Goal: Communication & Community: Participate in discussion

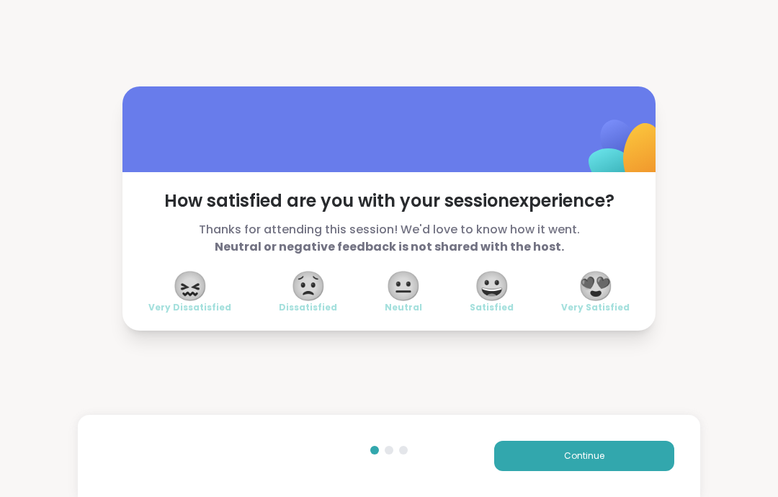
click at [641, 445] on button "Continue" at bounding box center [584, 456] width 180 height 30
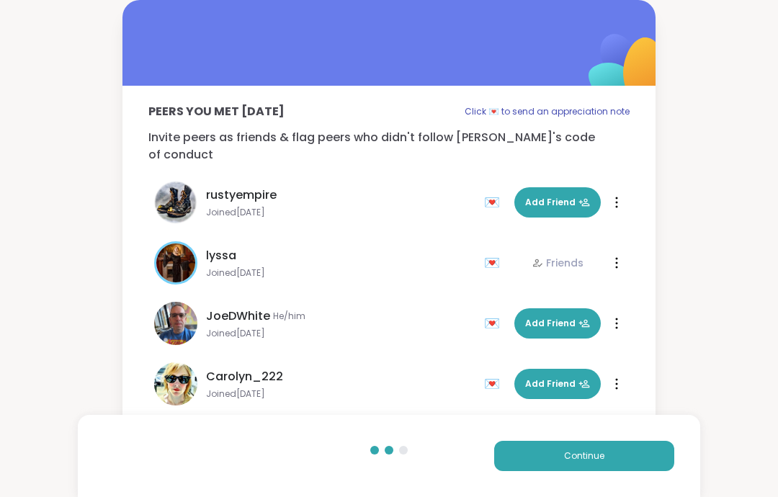
click at [641, 445] on button "Continue" at bounding box center [584, 456] width 180 height 30
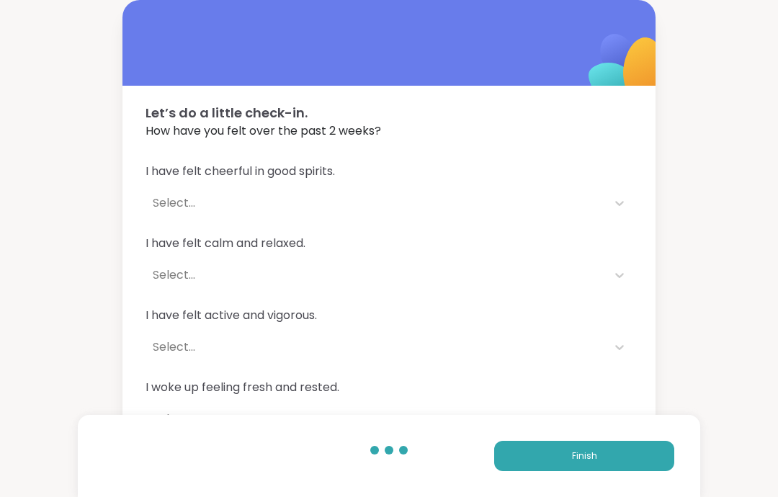
click at [668, 469] on button "Finish" at bounding box center [584, 456] width 180 height 30
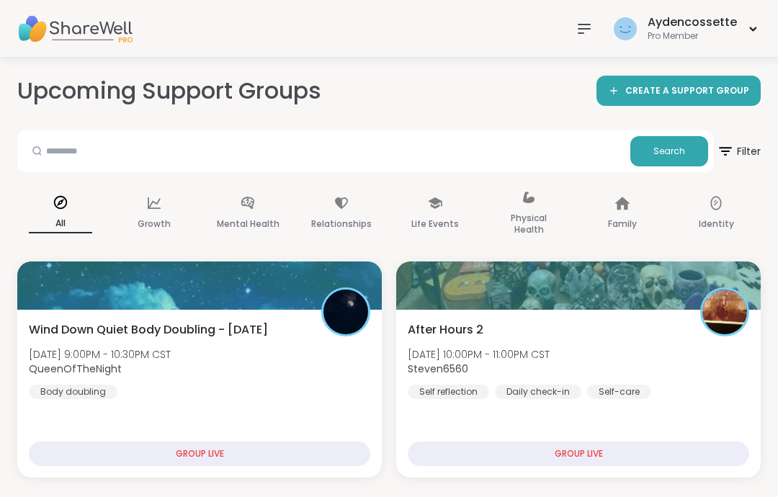
click at [668, 385] on div "After Hours 2 [DATE] 10:00PM - 11:00PM CST Steven6560 Self reflection Daily che…" at bounding box center [578, 360] width 341 height 78
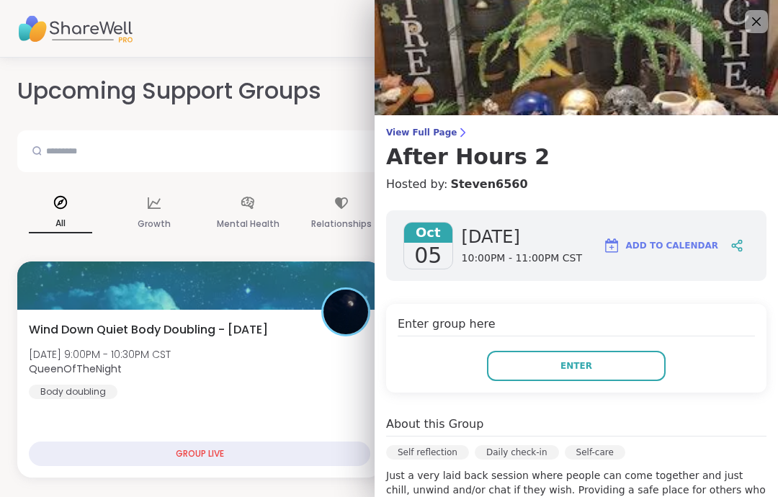
click at [600, 375] on button "Enter" at bounding box center [576, 366] width 179 height 30
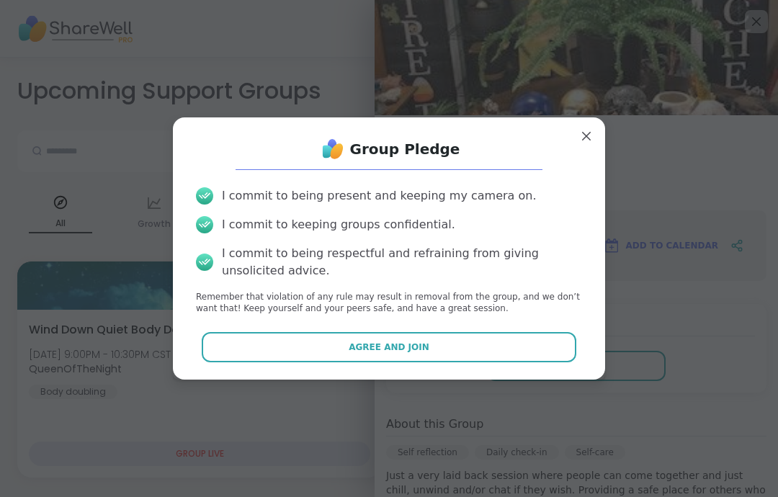
click at [544, 343] on button "Agree and Join" at bounding box center [389, 347] width 375 height 30
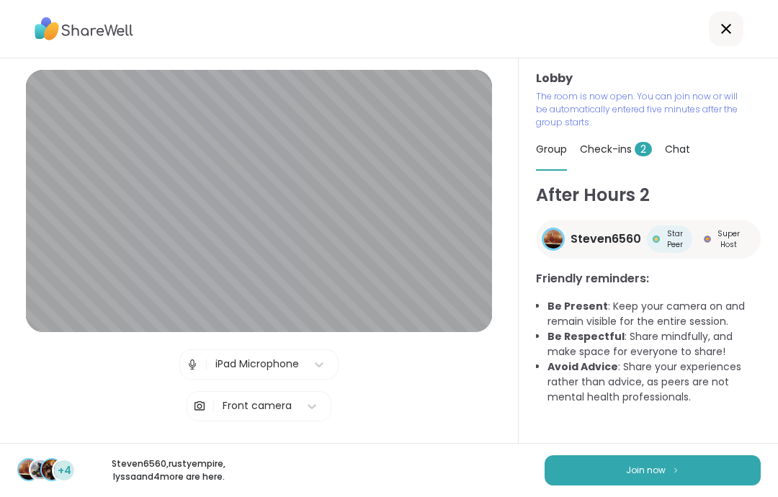
click at [629, 155] on span "Check-ins 2" at bounding box center [616, 149] width 72 height 14
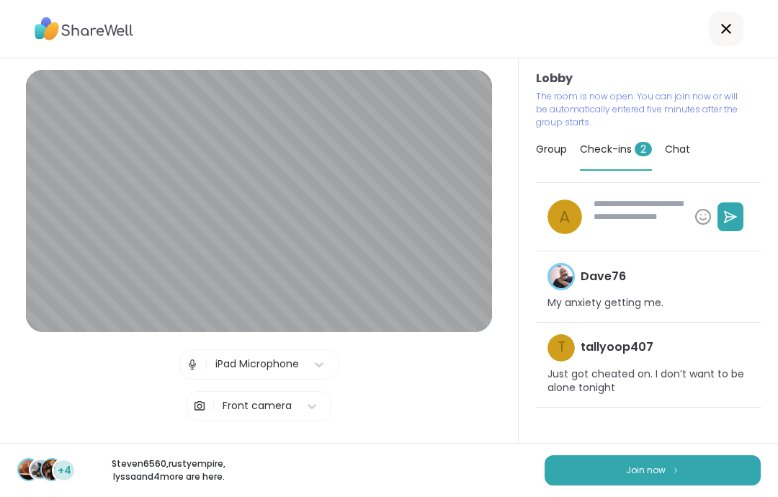
click at [724, 467] on button "Join now" at bounding box center [652, 470] width 216 height 30
type textarea "*"
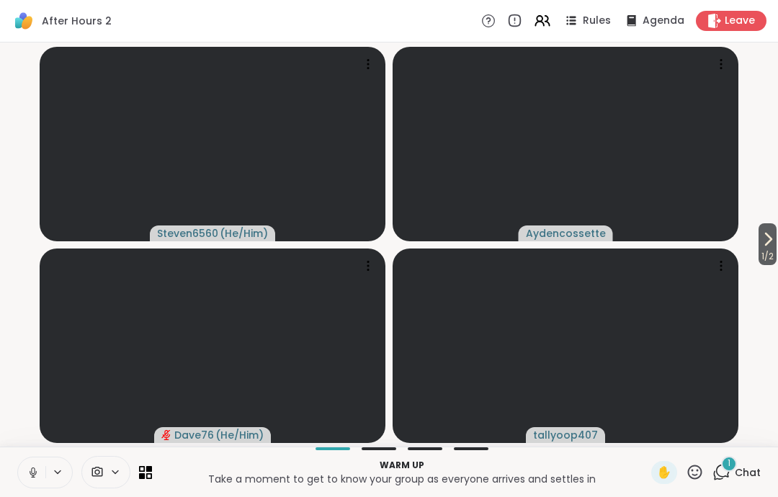
click at [37, 463] on button at bounding box center [31, 472] width 27 height 30
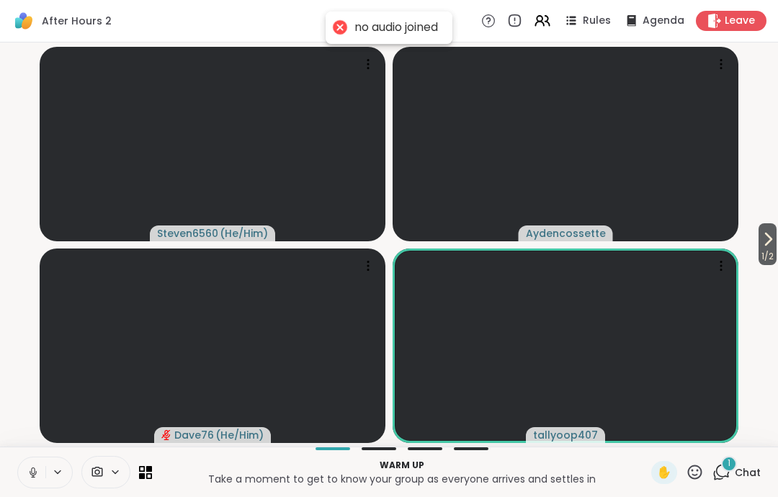
click at [30, 468] on icon at bounding box center [33, 472] width 13 height 13
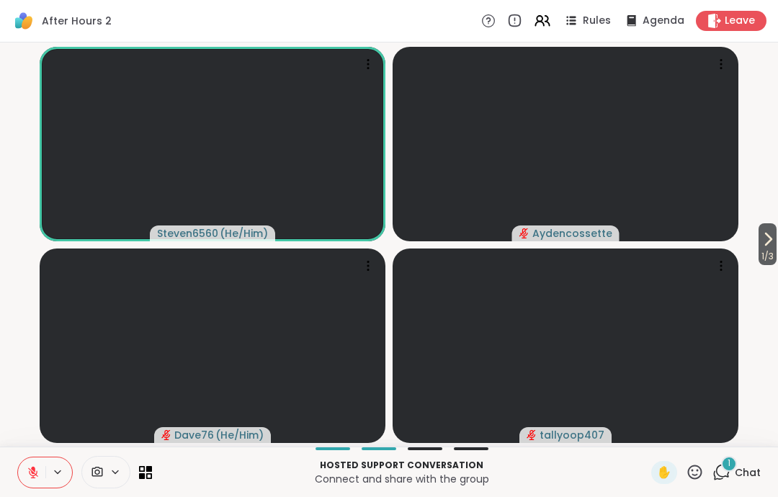
click at [26, 480] on button at bounding box center [31, 472] width 27 height 30
